Goal: Book appointment/travel/reservation

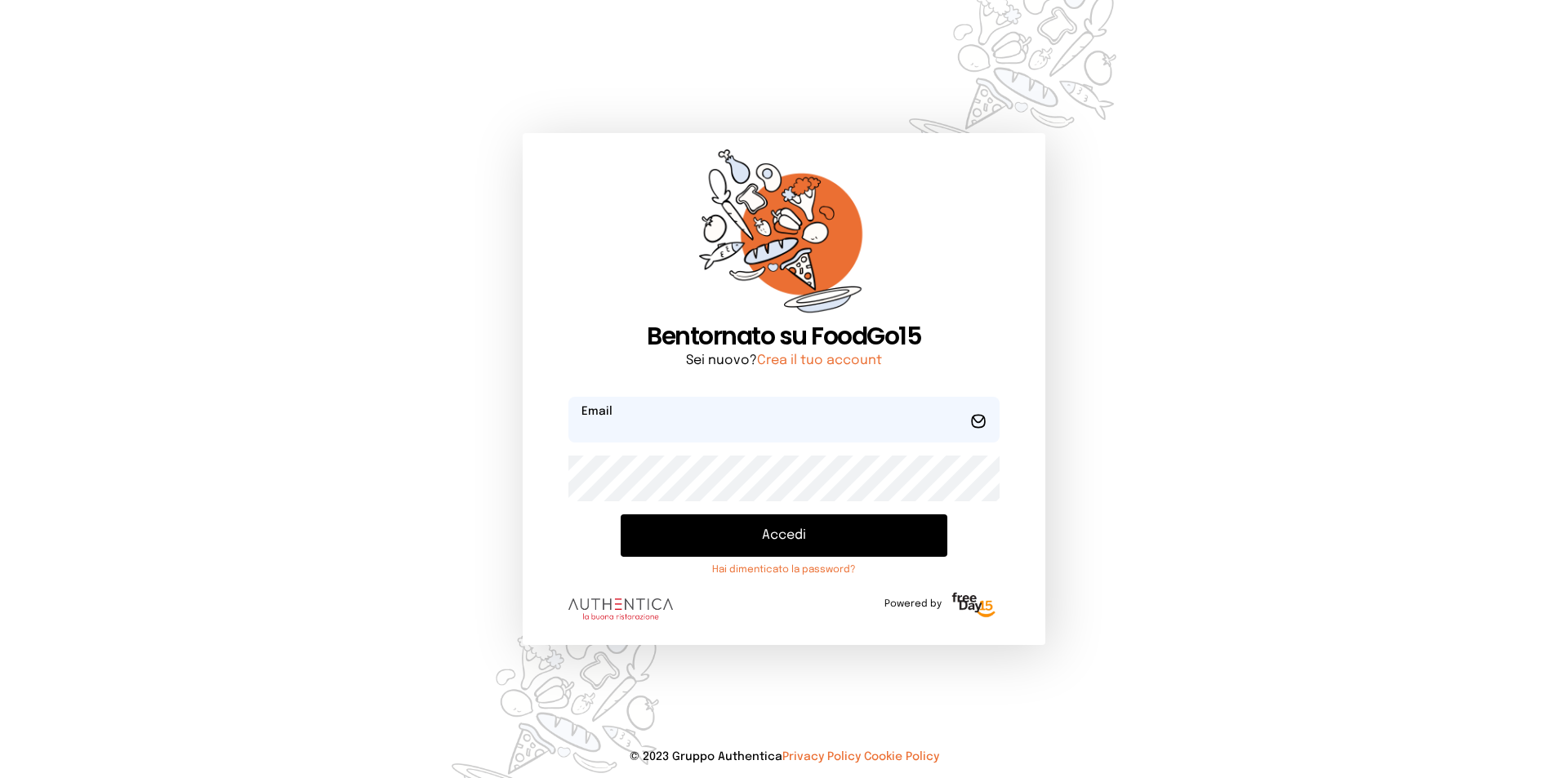
type input "**********"
click at [778, 515] on button "Accedi" at bounding box center [784, 536] width 327 height 43
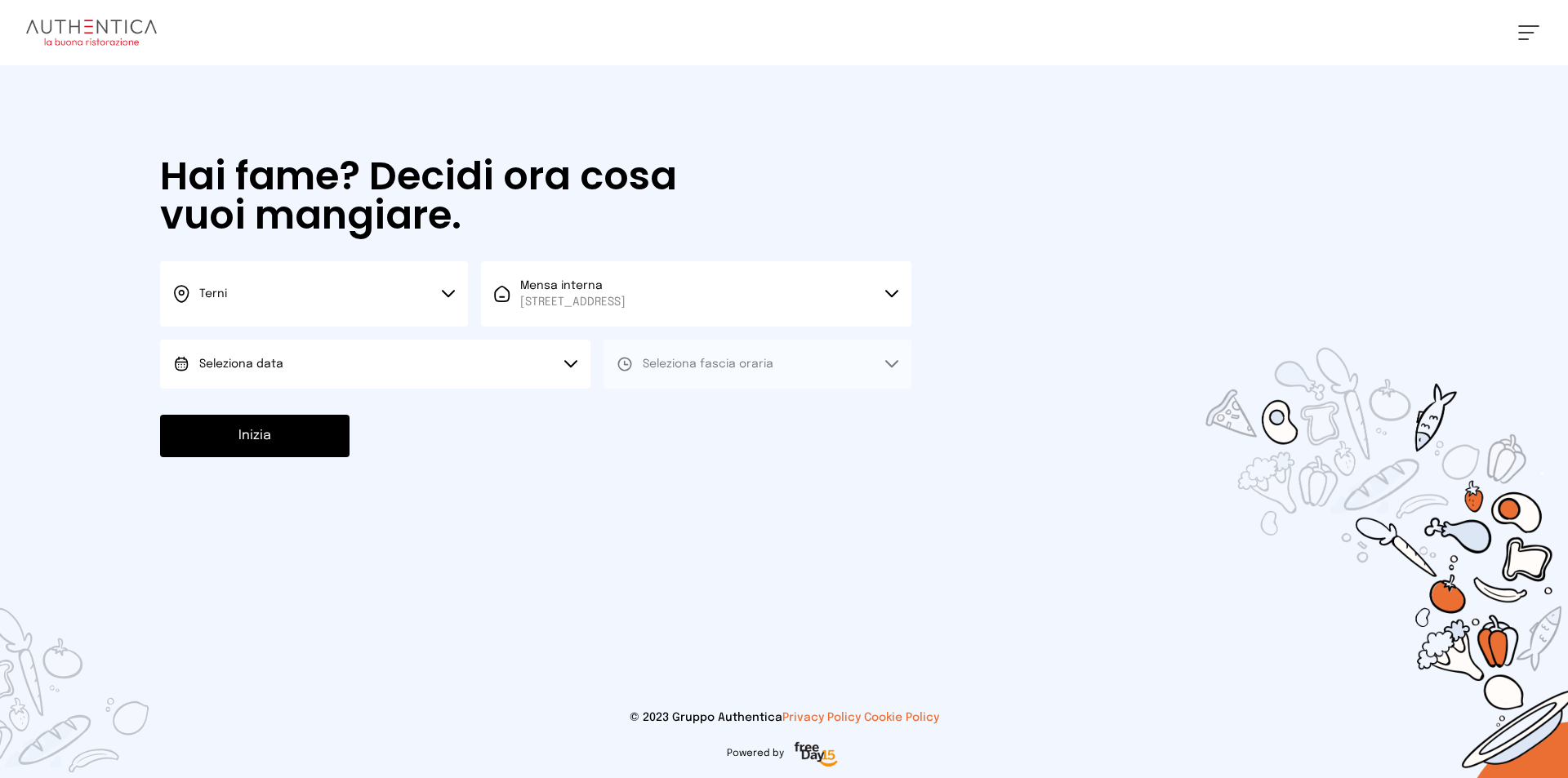
drag, startPoint x: 399, startPoint y: 388, endPoint x: 398, endPoint y: 396, distance: 8.1
click at [398, 387] on button "Seleziona data" at bounding box center [375, 365] width 431 height 49
click at [405, 417] on li "[DATE], [DATE]" at bounding box center [375, 410] width 431 height 43
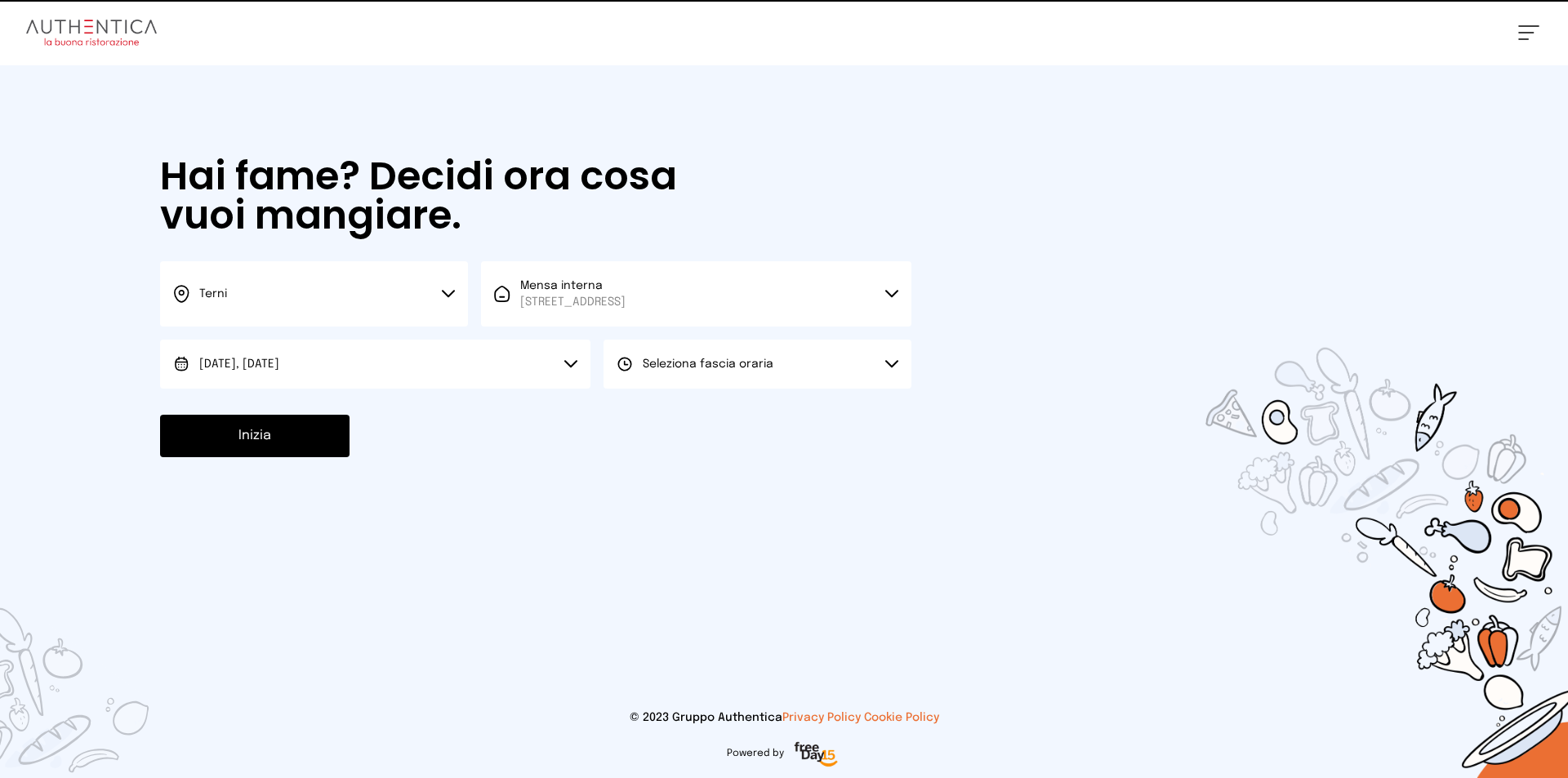
click at [651, 375] on button "Seleziona fascia oraria" at bounding box center [758, 365] width 308 height 49
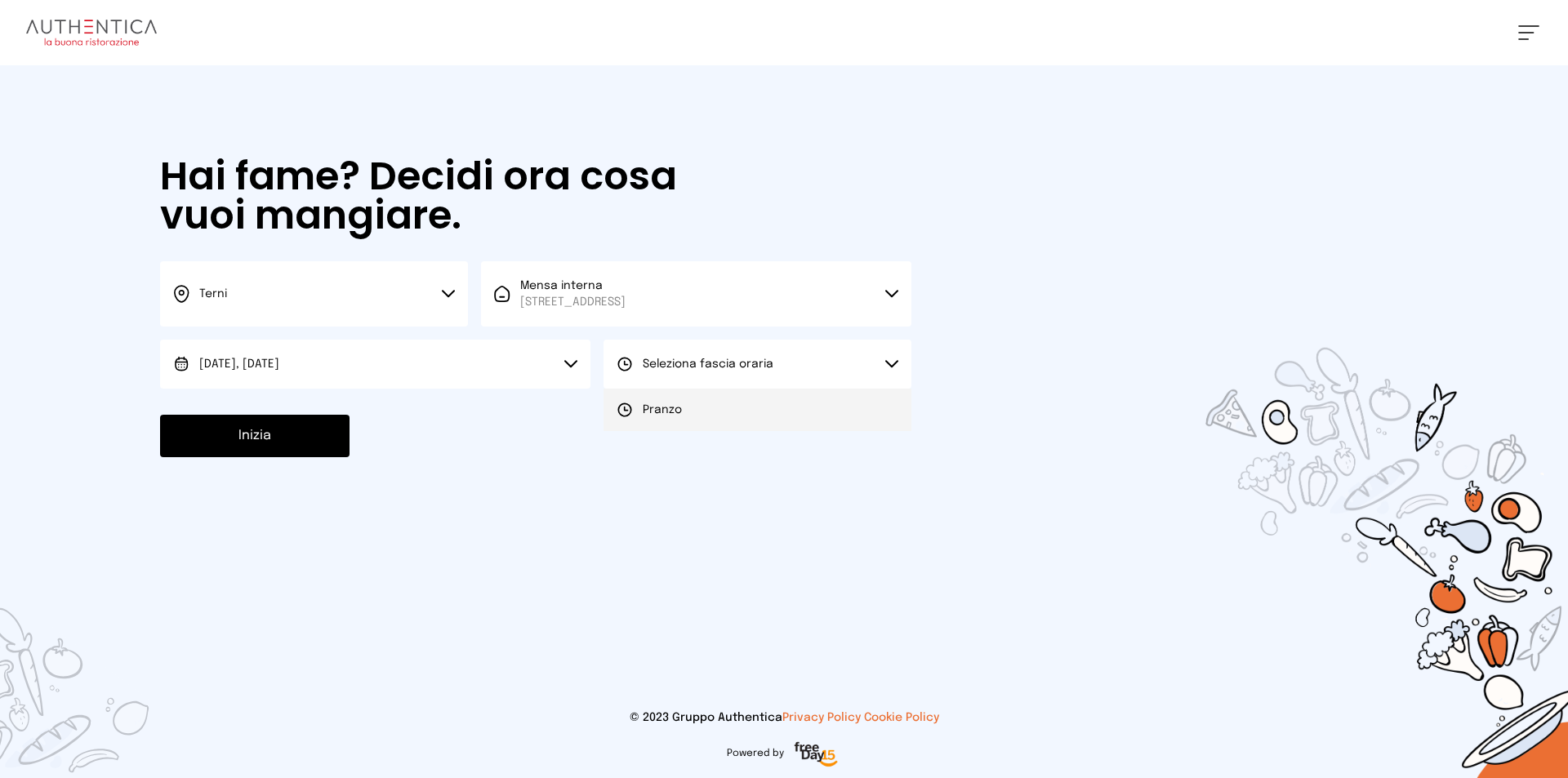
click at [652, 397] on li "Pranzo" at bounding box center [758, 410] width 308 height 43
click at [296, 455] on button "Inizia" at bounding box center [254, 436] width 189 height 43
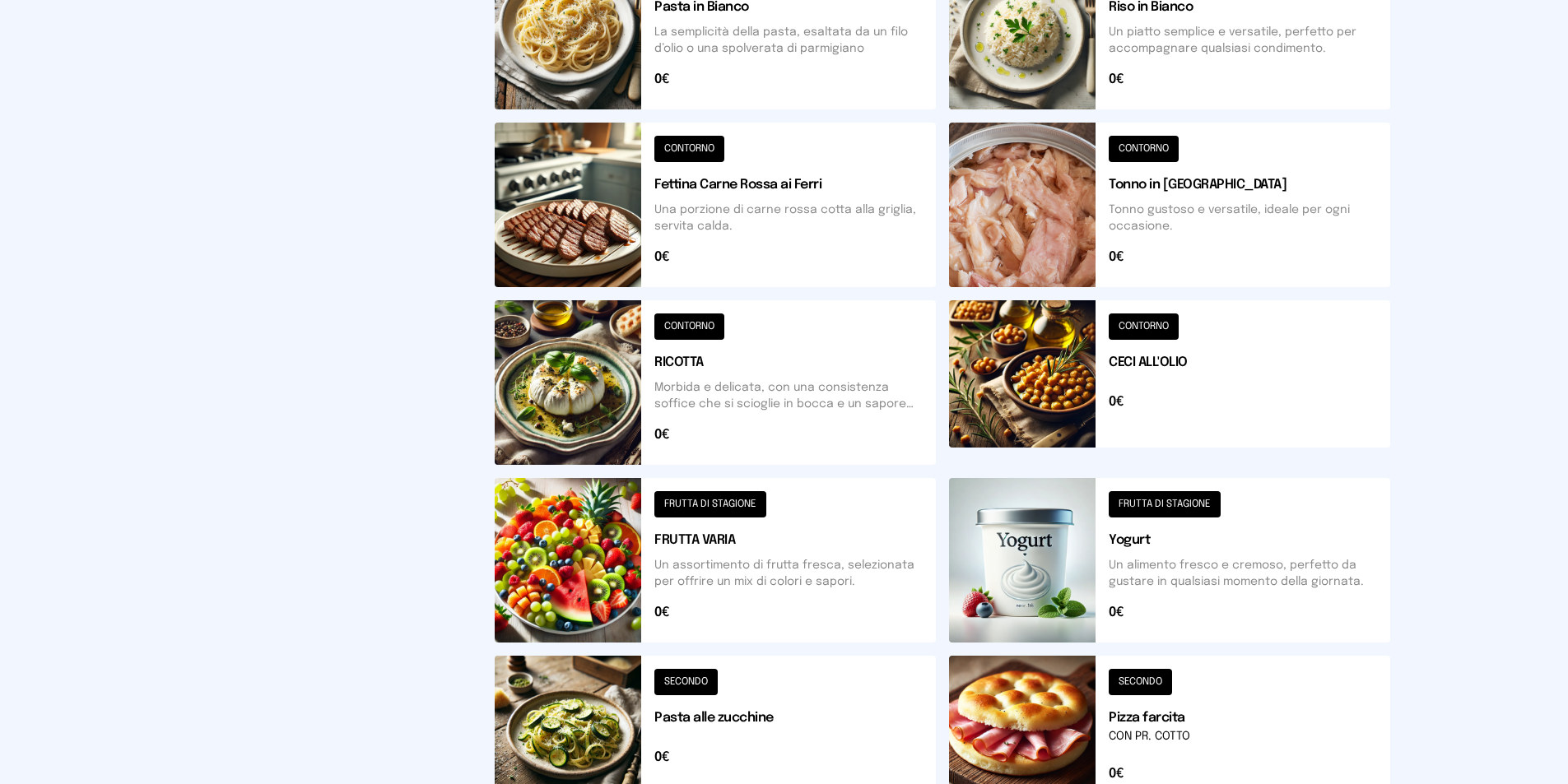
scroll to position [562, 0]
